Goal: Information Seeking & Learning: Find specific fact

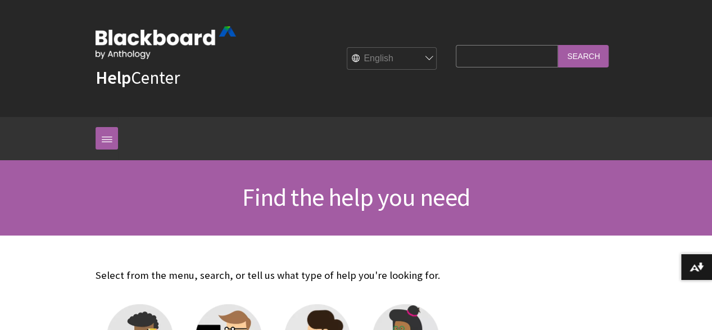
click at [485, 56] on input "Search Query" at bounding box center [507, 56] width 102 height 22
type input "blackboard archive extractor"
click at [558, 45] on input "Search" at bounding box center [583, 56] width 51 height 22
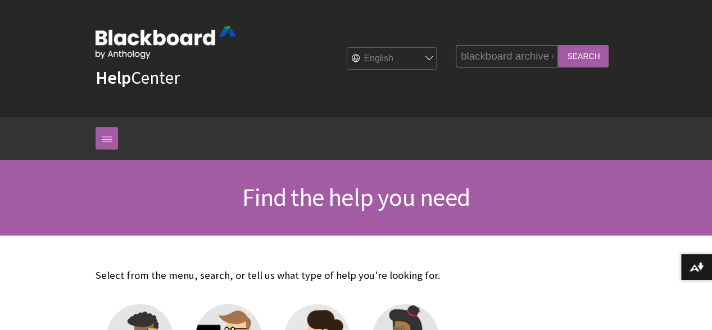
click at [595, 64] on input "Search" at bounding box center [583, 56] width 51 height 22
drag, startPoint x: 456, startPoint y: 56, endPoint x: 568, endPoint y: 57, distance: 112.5
click at [568, 57] on div "Search Query blackboard archive extractor Search" at bounding box center [532, 56] width 153 height 22
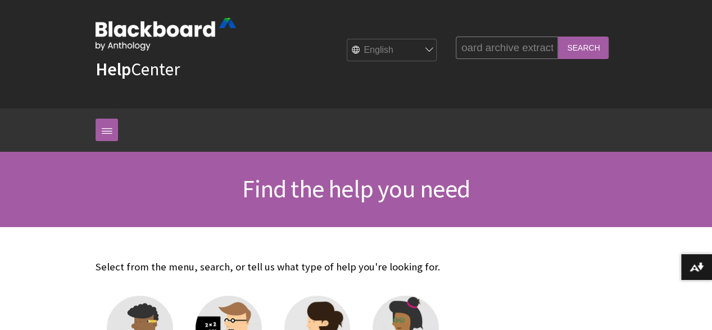
scroll to position [7, 0]
